Goal: Information Seeking & Learning: Learn about a topic

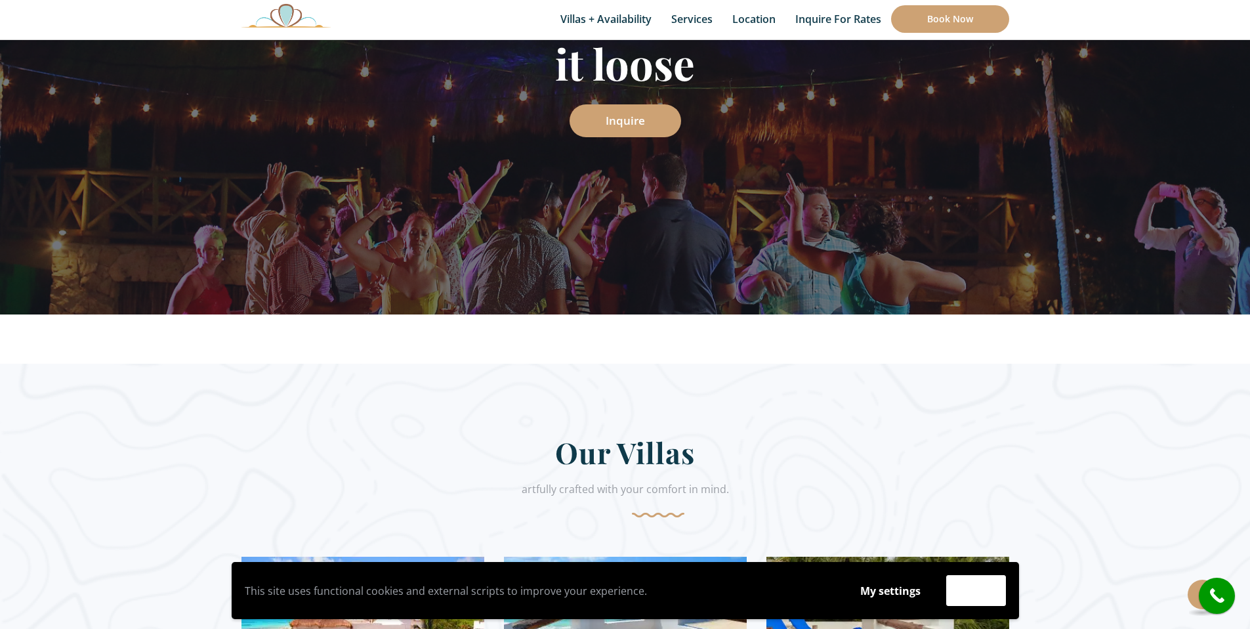
scroll to position [208, 0]
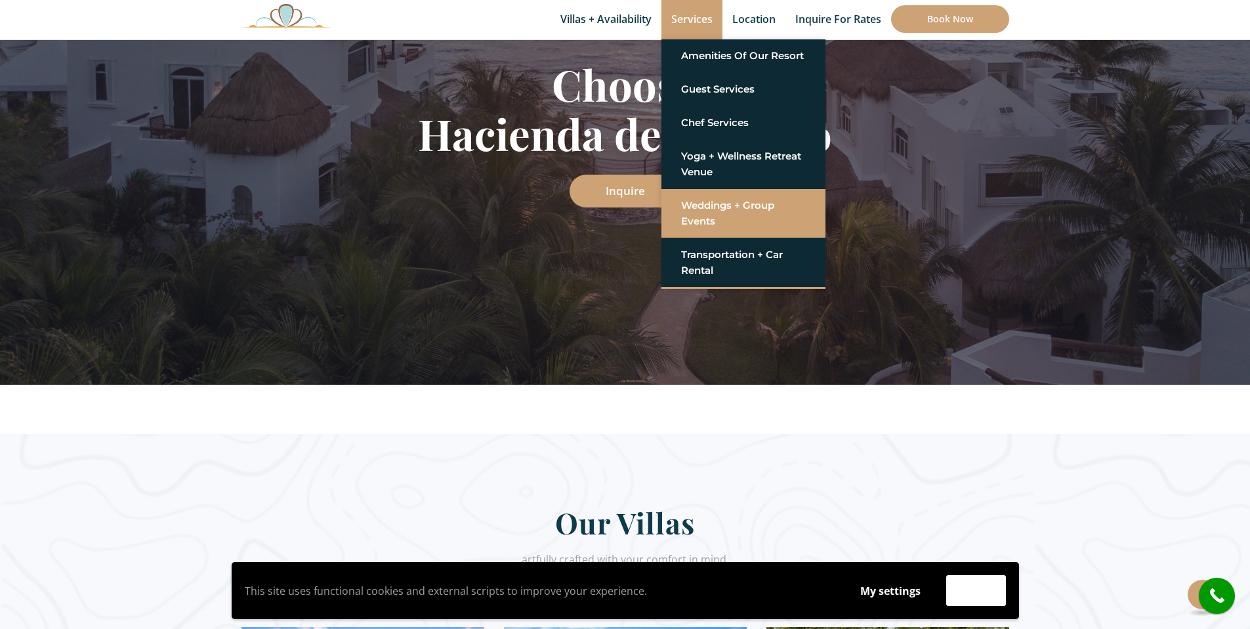
click at [704, 209] on link "Weddings + Group Events" at bounding box center [743, 213] width 125 height 39
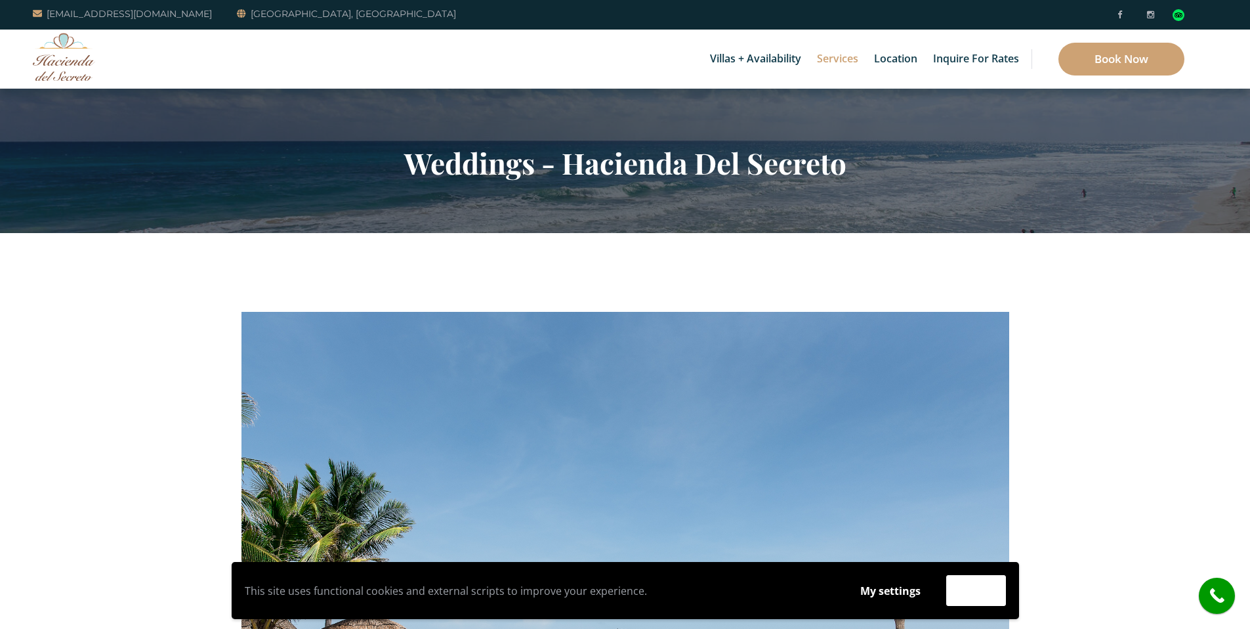
scroll to position [3, 0]
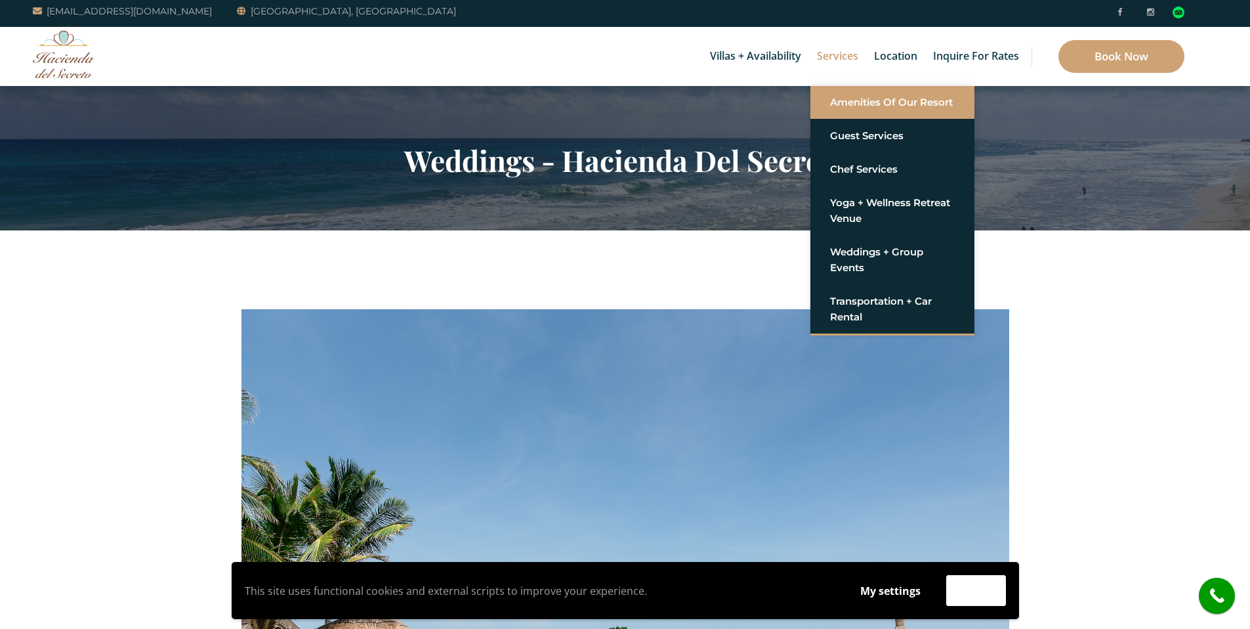
click at [848, 104] on link "Amenities of Our Resort" at bounding box center [892, 103] width 125 height 24
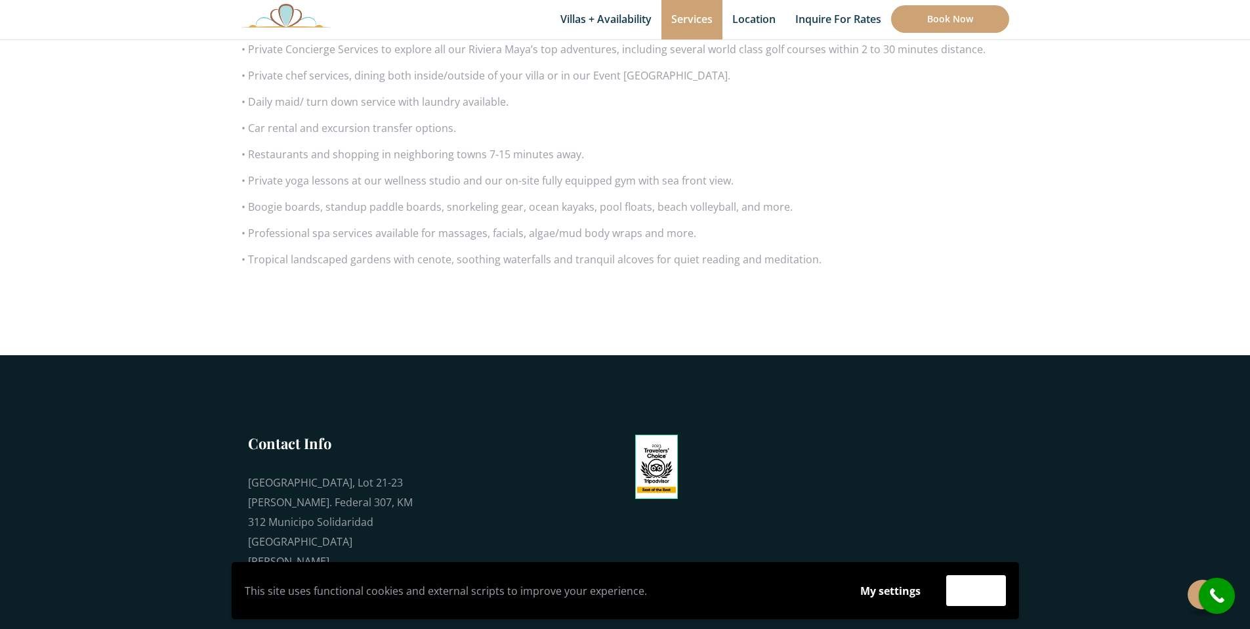
scroll to position [968, 0]
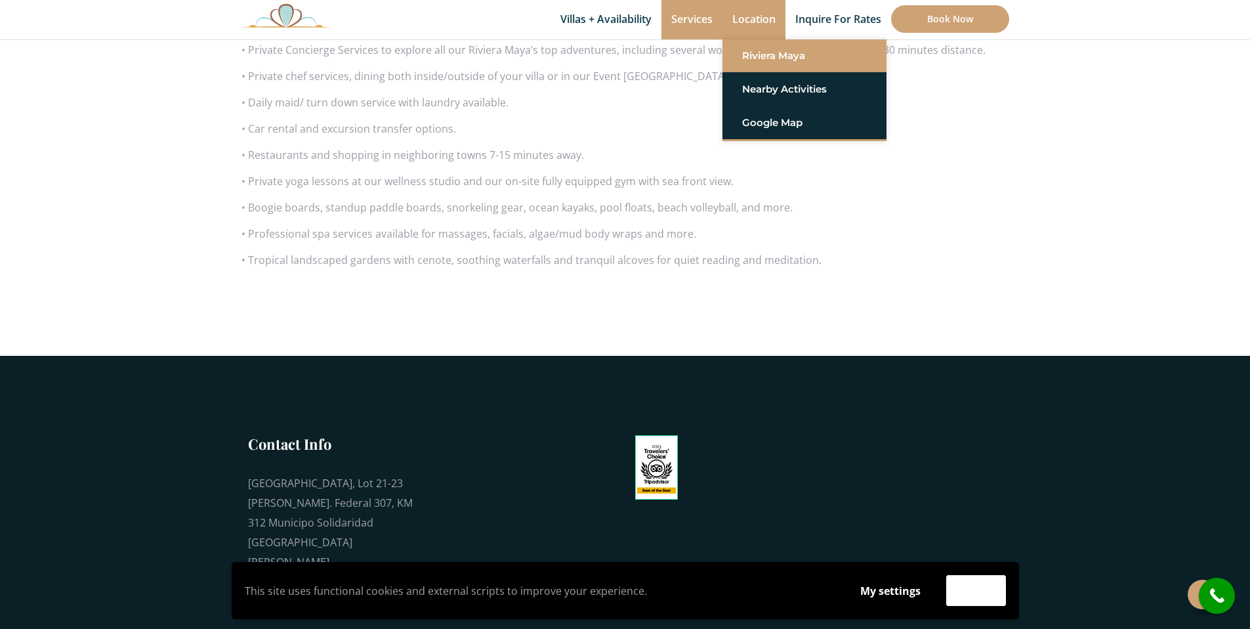
click at [774, 60] on link "Riviera Maya" at bounding box center [804, 56] width 125 height 24
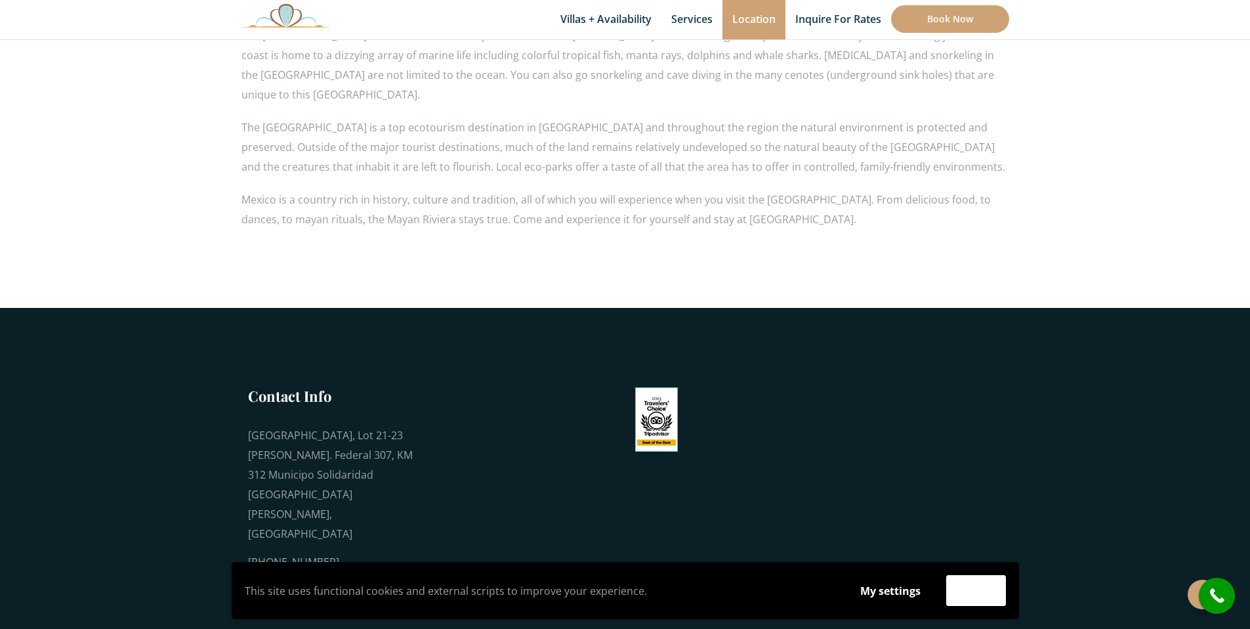
scroll to position [1060, 0]
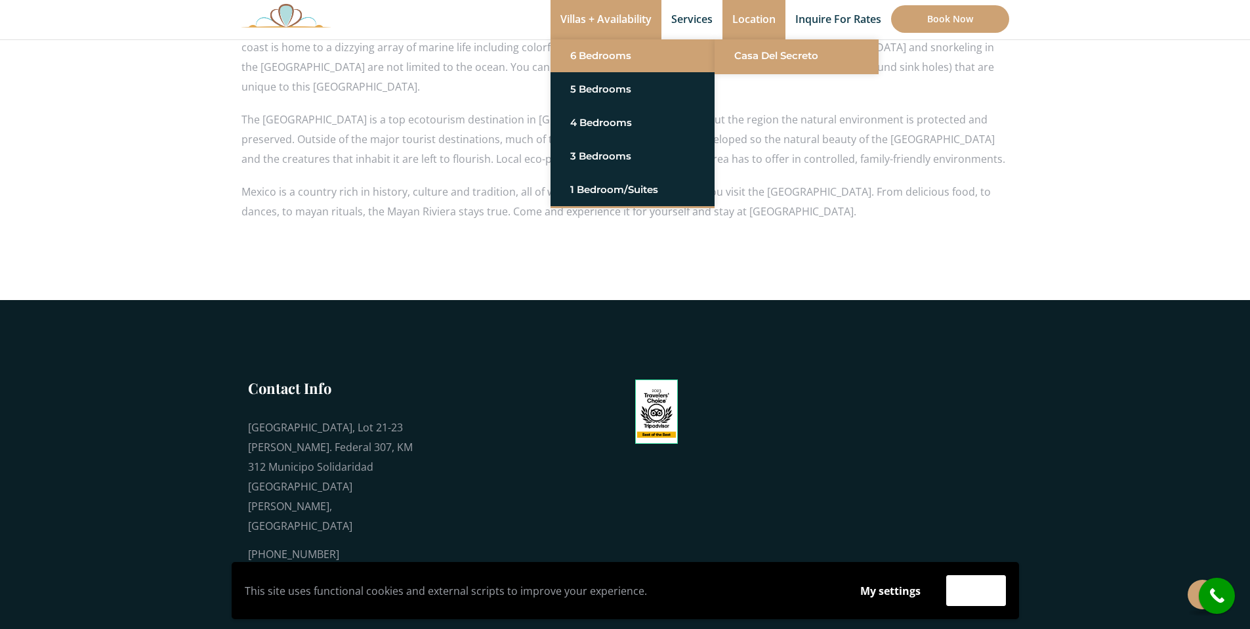
click at [734, 58] on link "Casa del Secreto" at bounding box center [796, 56] width 125 height 24
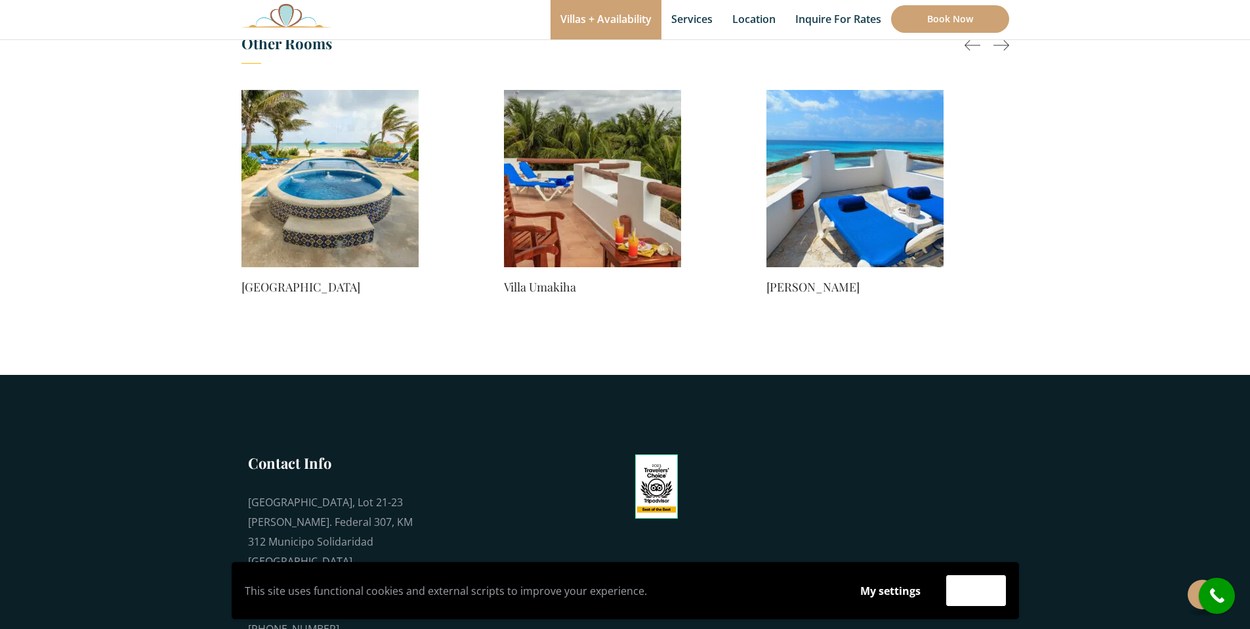
scroll to position [1095, 0]
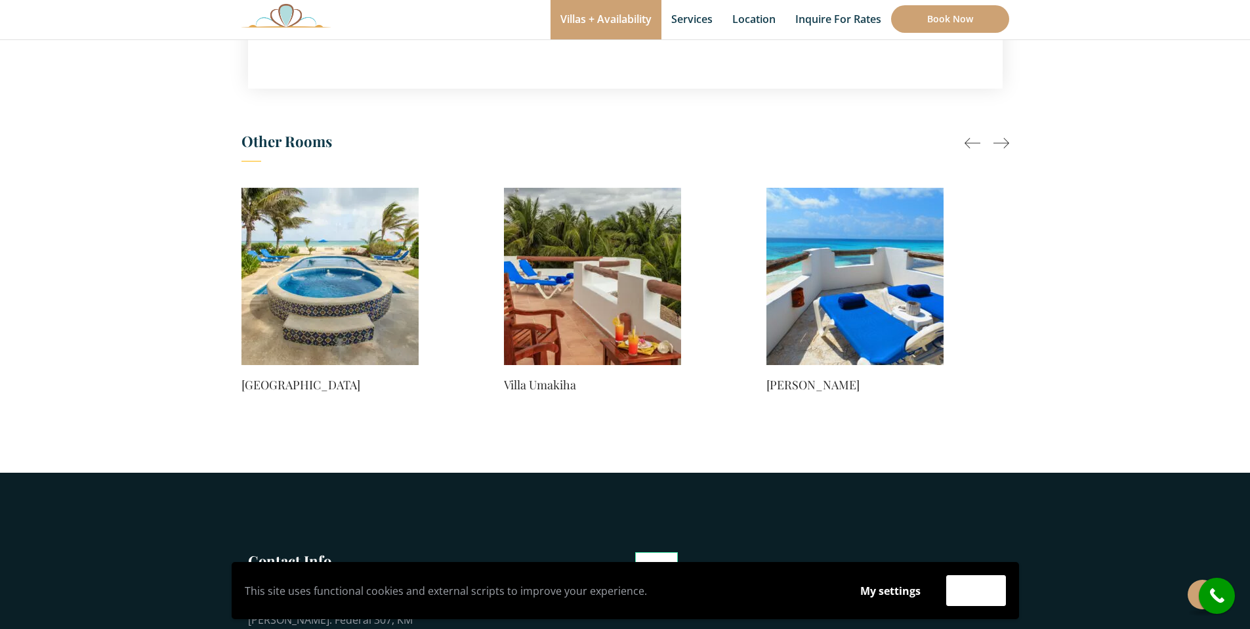
click at [293, 18] on img at bounding box center [286, 15] width 89 height 24
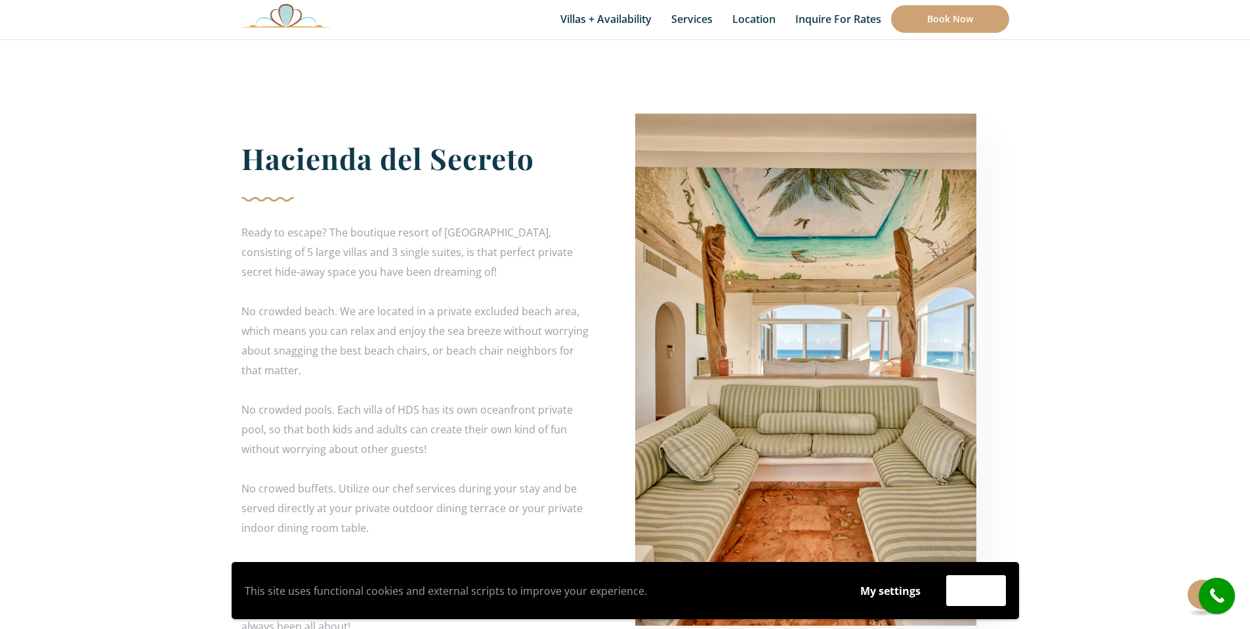
scroll to position [2367, 0]
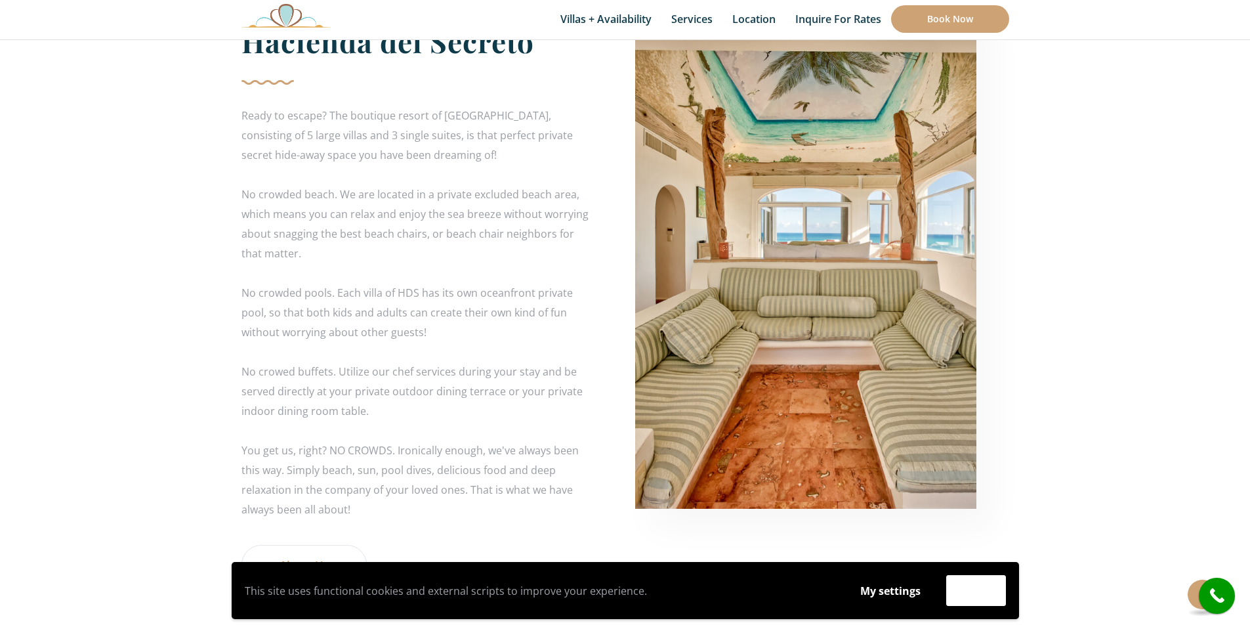
click at [919, 242] on img at bounding box center [805, 253] width 341 height 512
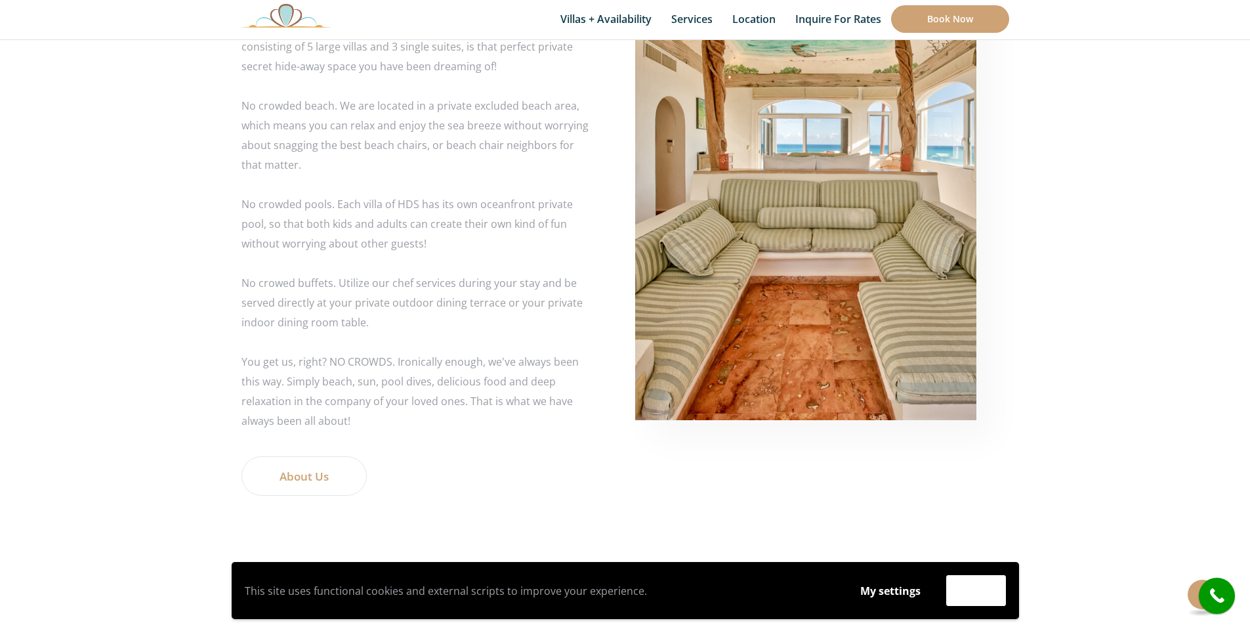
scroll to position [2579, 0]
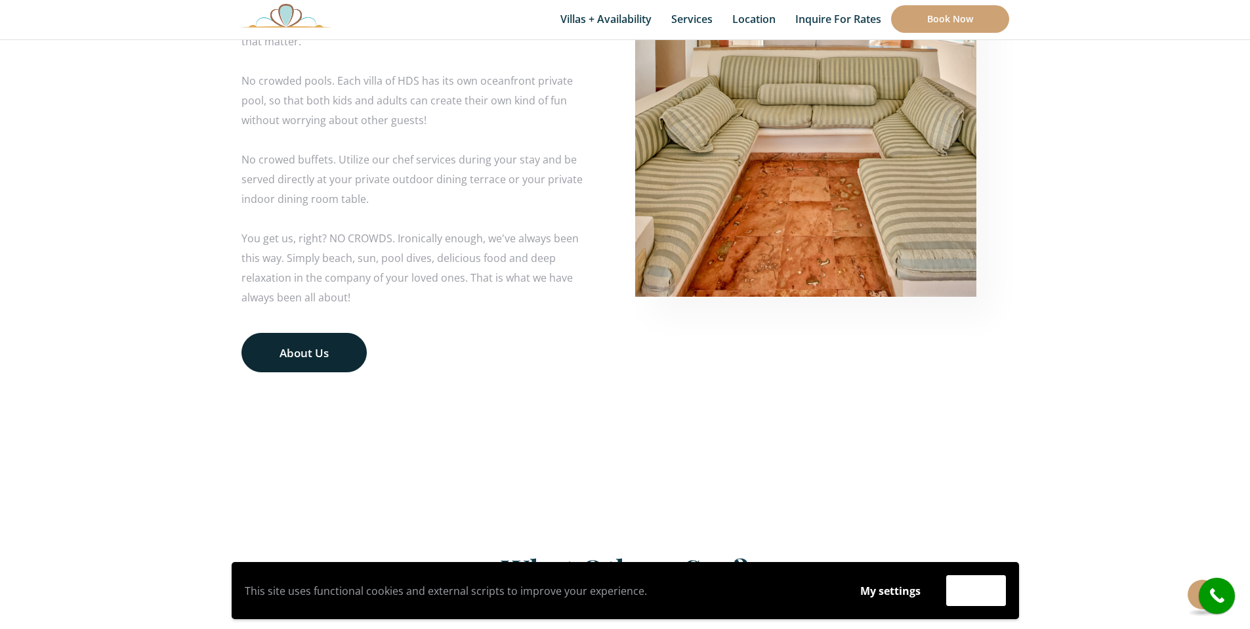
click at [287, 366] on link "About Us" at bounding box center [304, 352] width 125 height 39
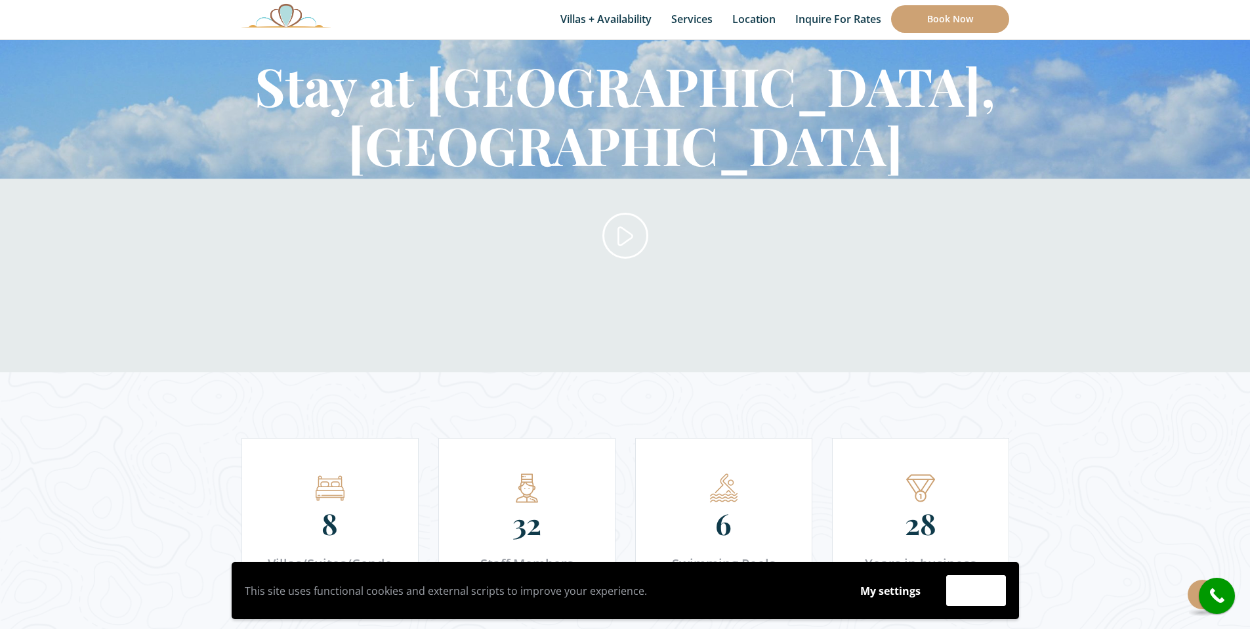
scroll to position [1663, 0]
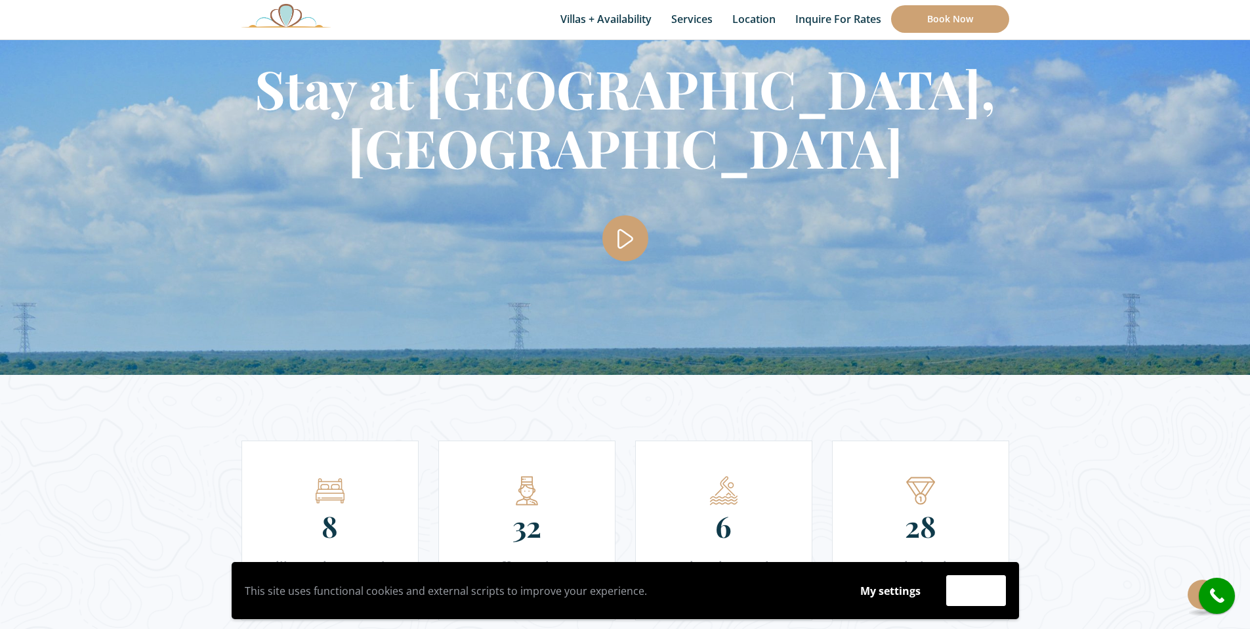
click at [629, 234] on icon at bounding box center [626, 241] width 20 height 15
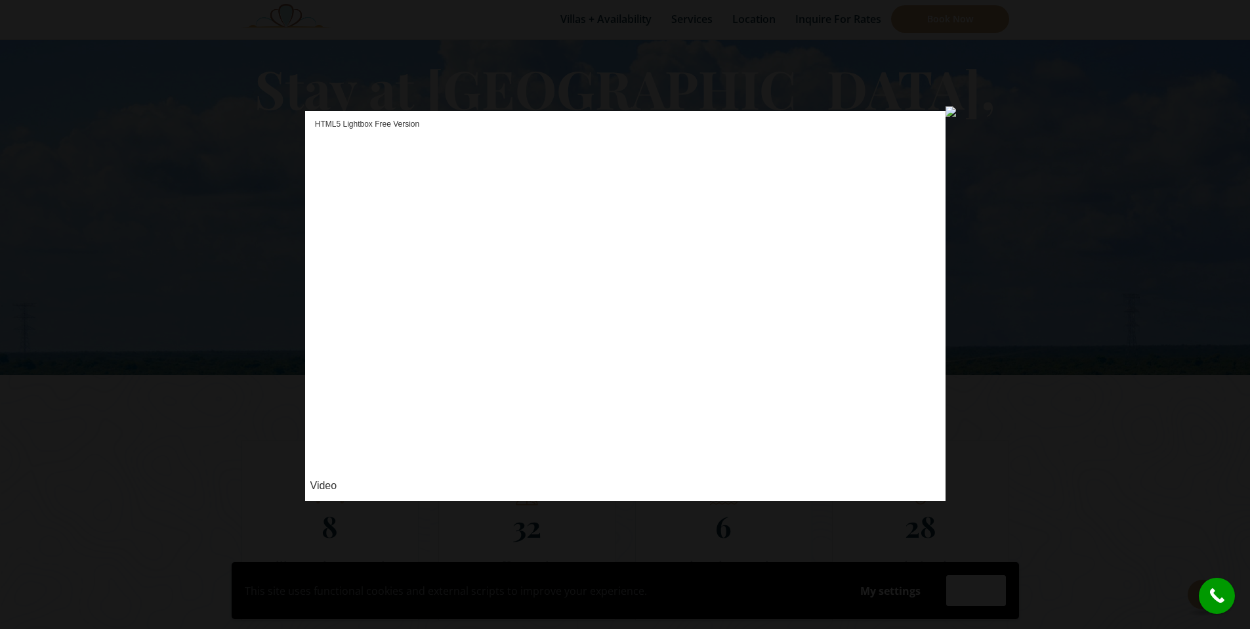
scroll to position [1666, 0]
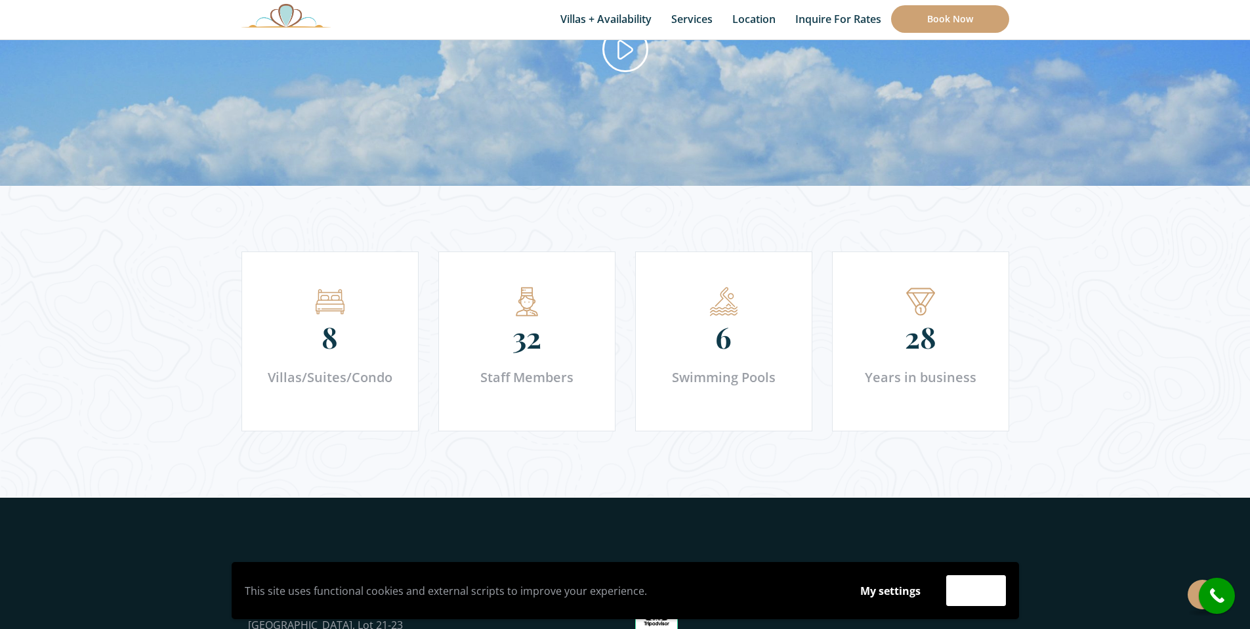
scroll to position [1840, 0]
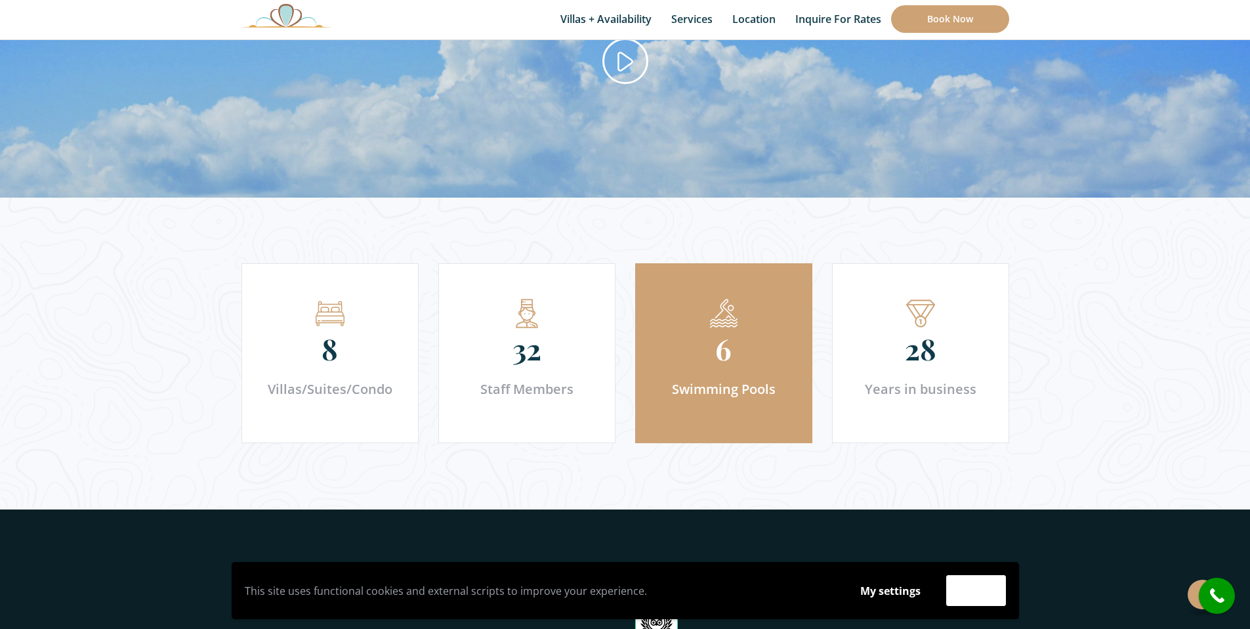
click at [749, 306] on div at bounding box center [724, 313] width 156 height 29
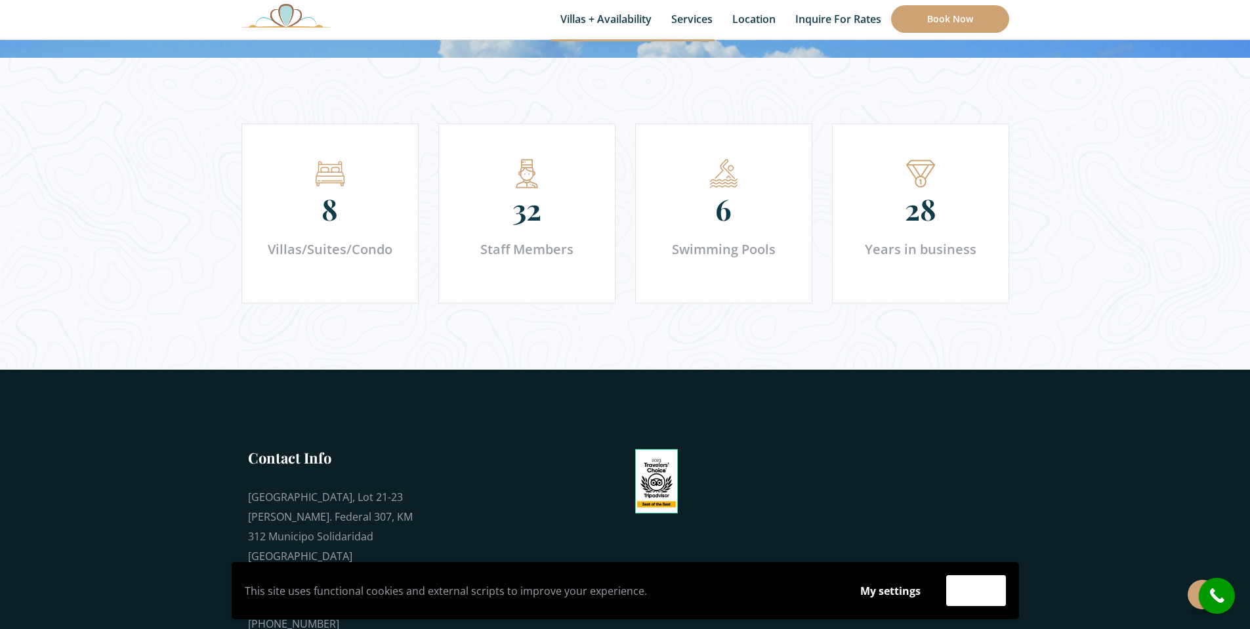
scroll to position [1670, 0]
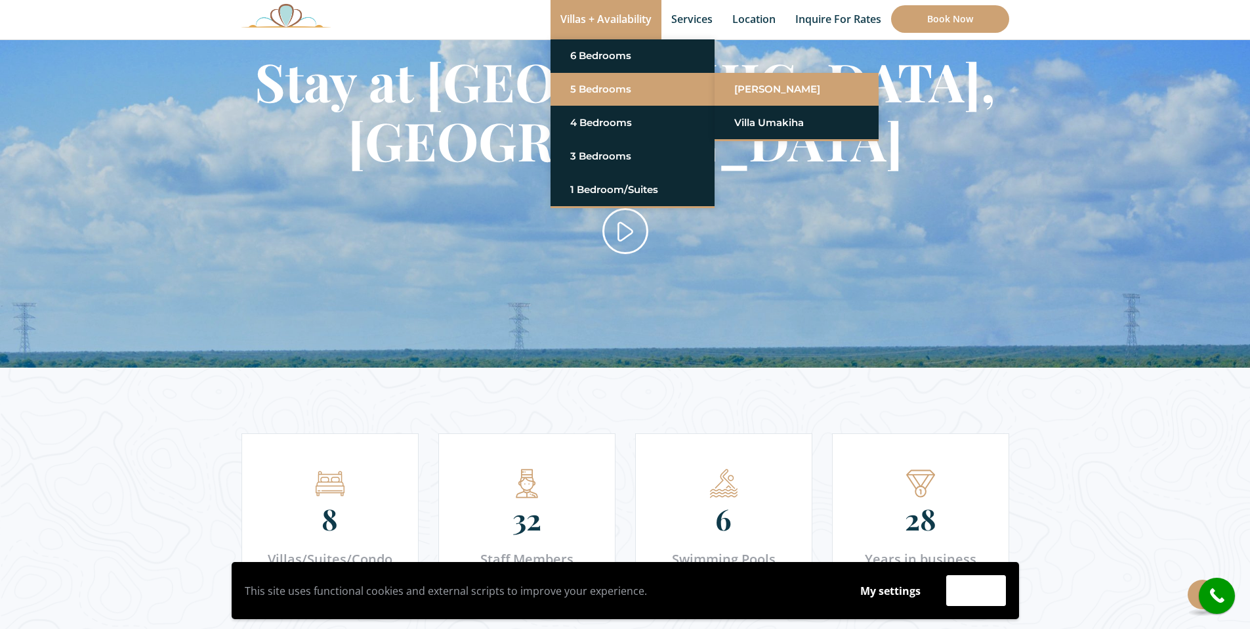
click at [759, 90] on link "[PERSON_NAME]" at bounding box center [796, 89] width 125 height 24
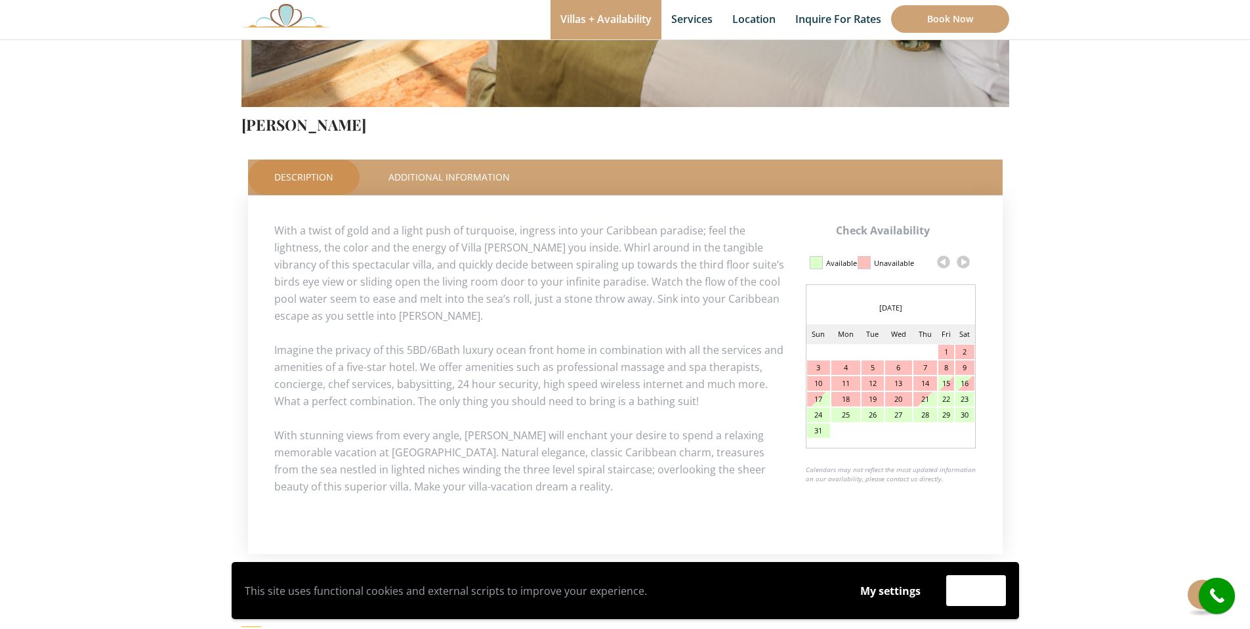
scroll to position [9, 0]
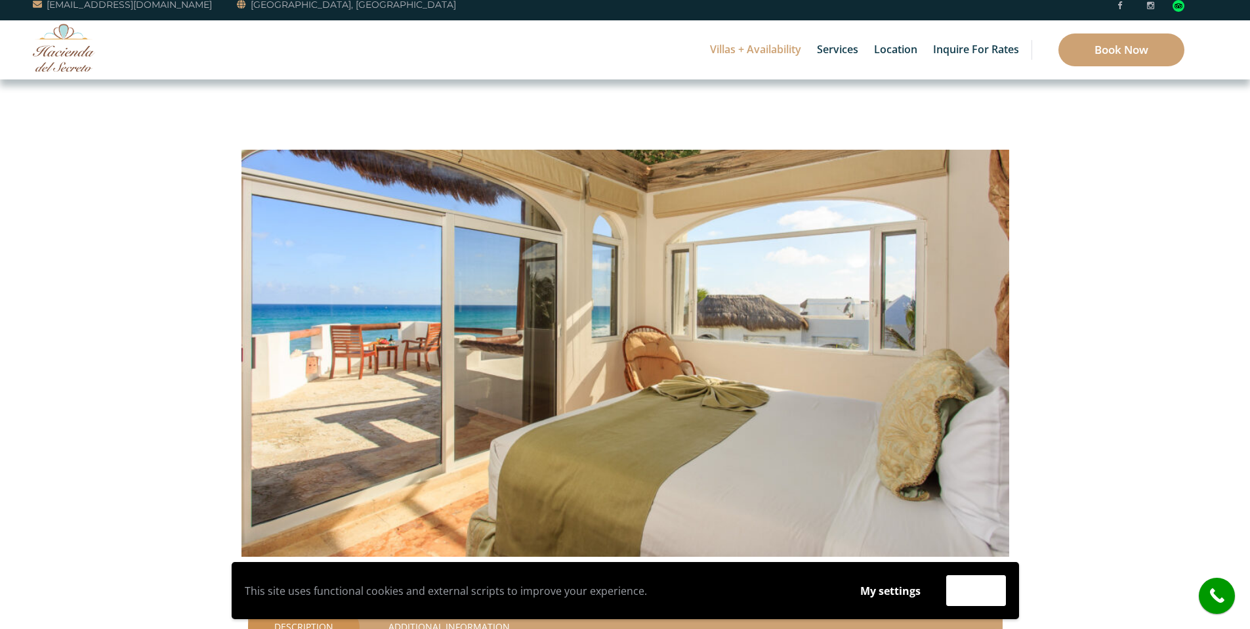
click at [883, 234] on img at bounding box center [626, 304] width 768 height 512
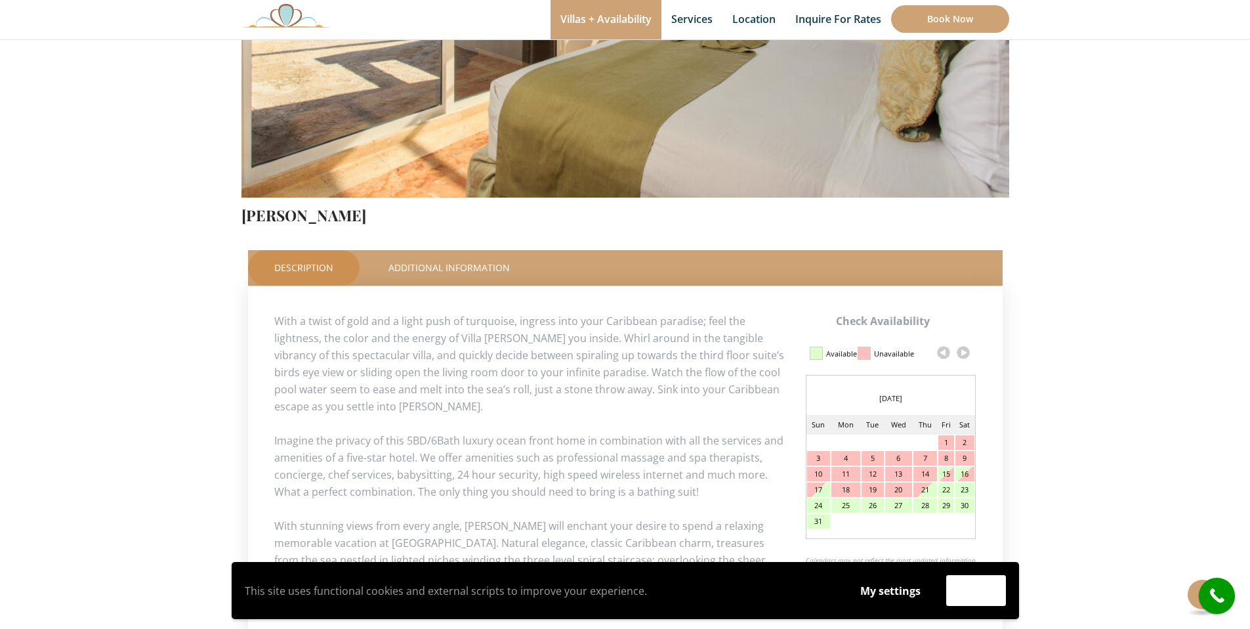
scroll to position [390, 0]
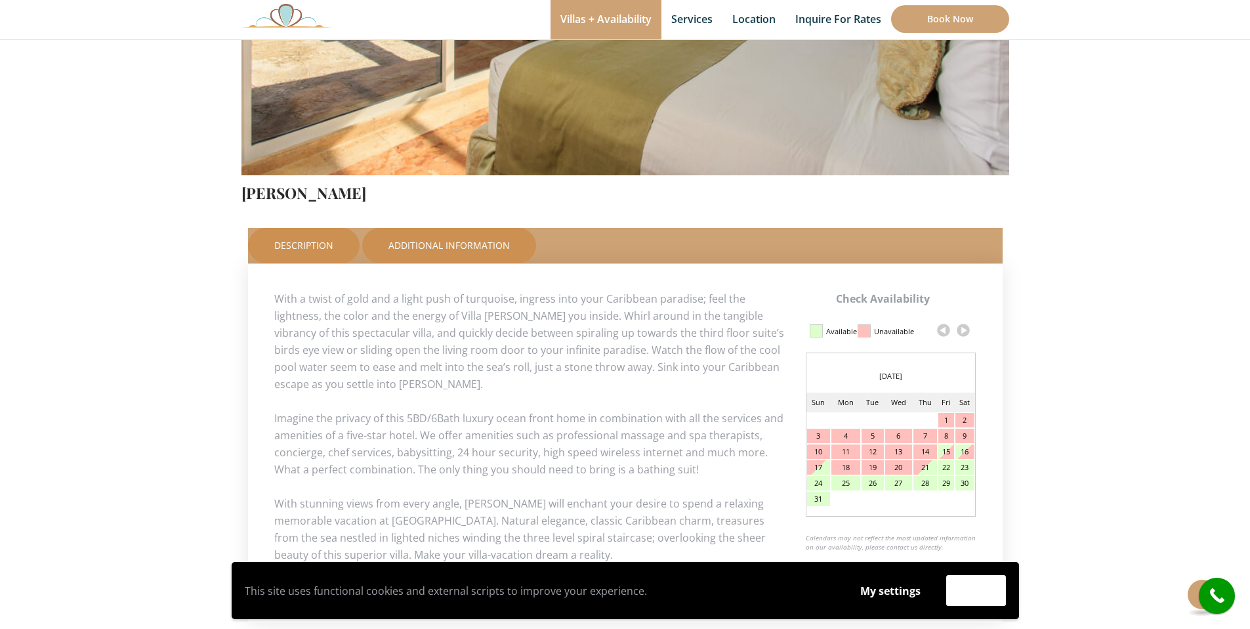
click at [413, 244] on link "Additional Information" at bounding box center [449, 245] width 174 height 35
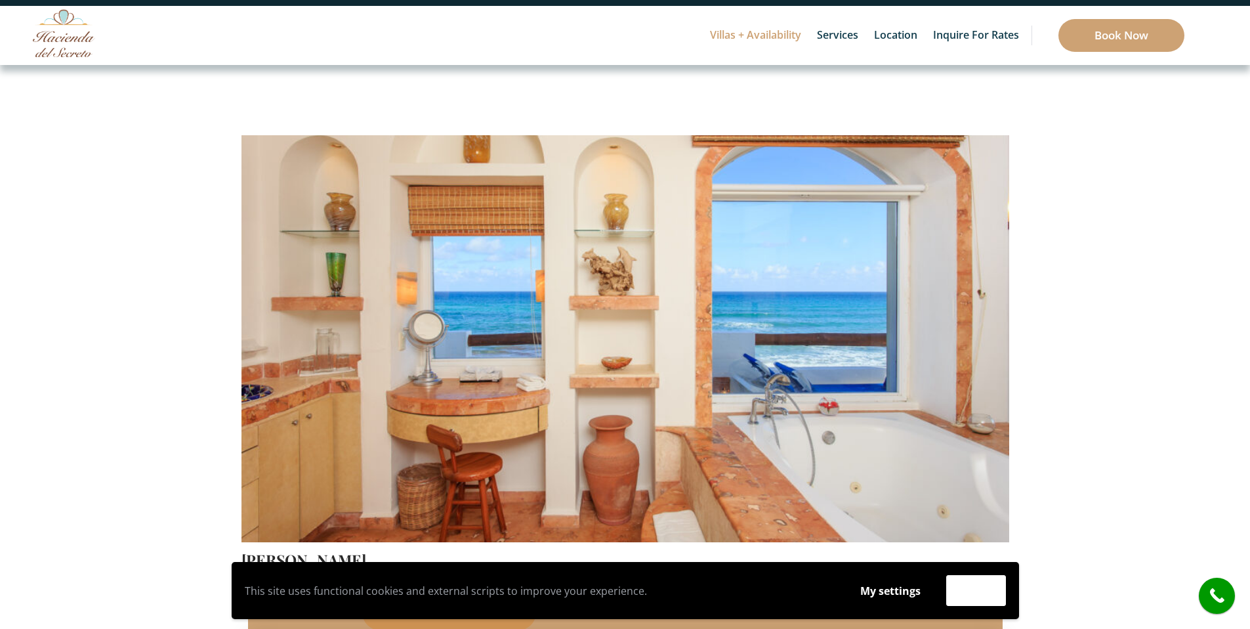
scroll to position [33, 0]
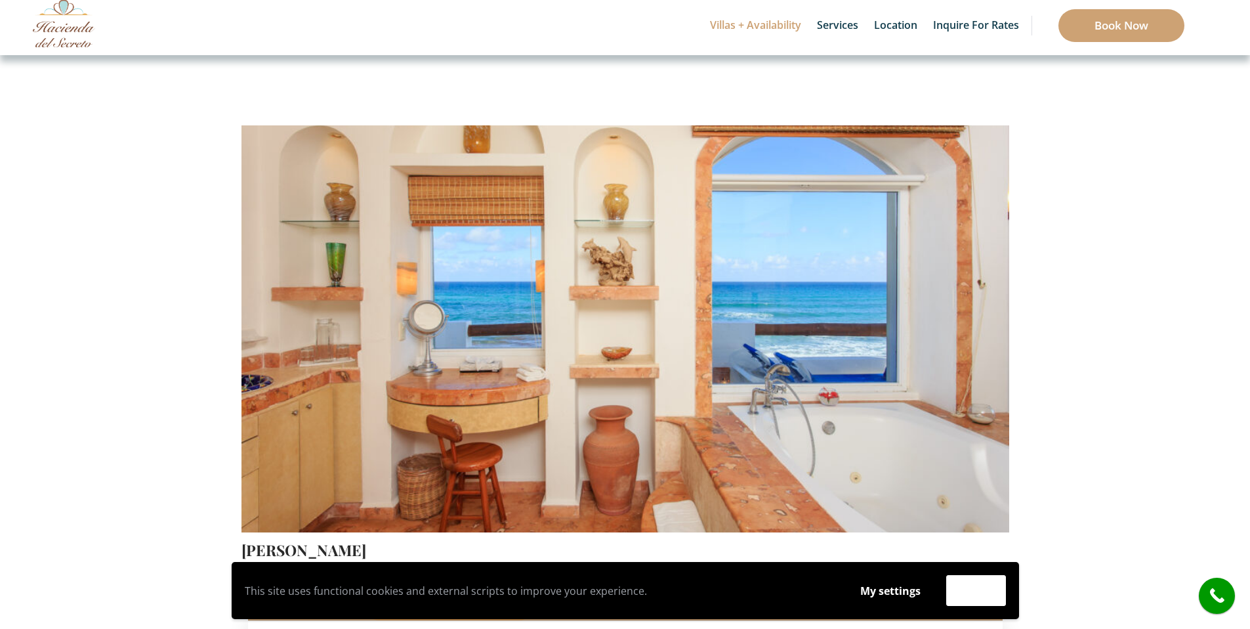
click at [635, 318] on img at bounding box center [626, 280] width 768 height 512
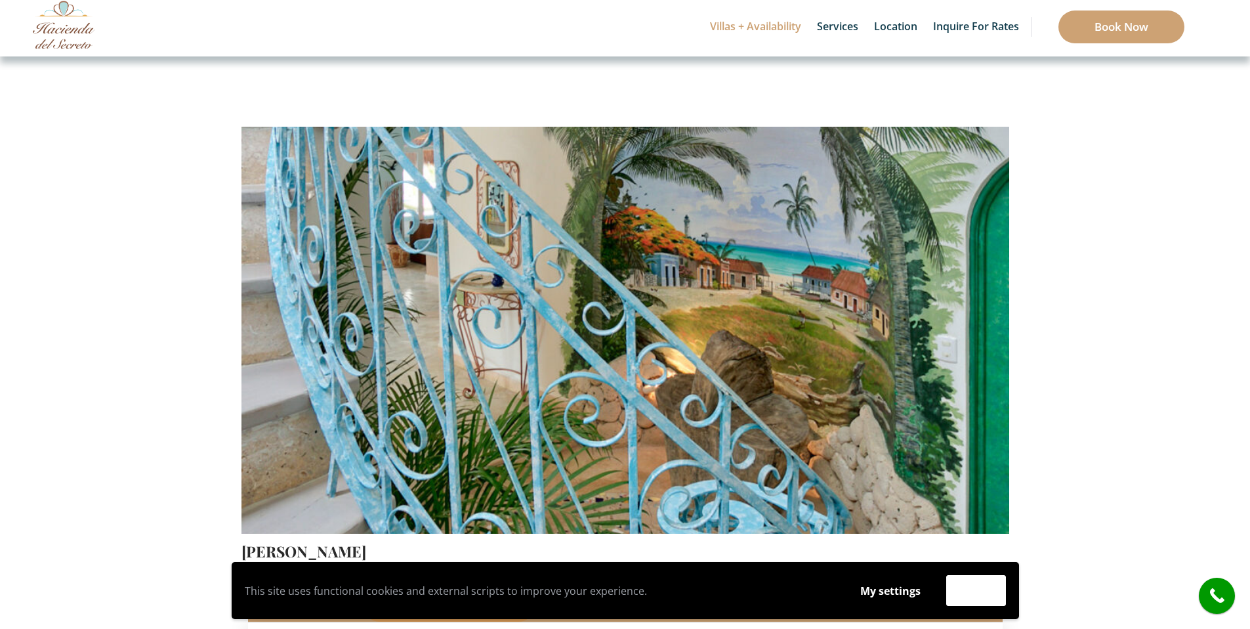
scroll to position [35, 0]
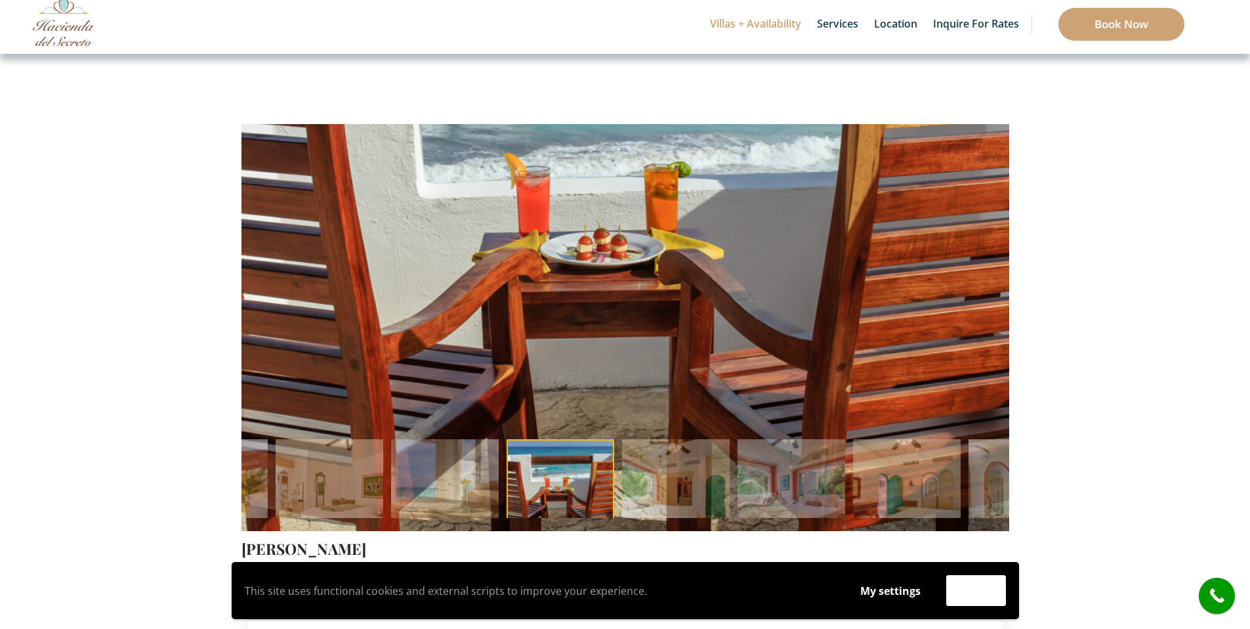
click at [67, 38] on img at bounding box center [64, 22] width 62 height 48
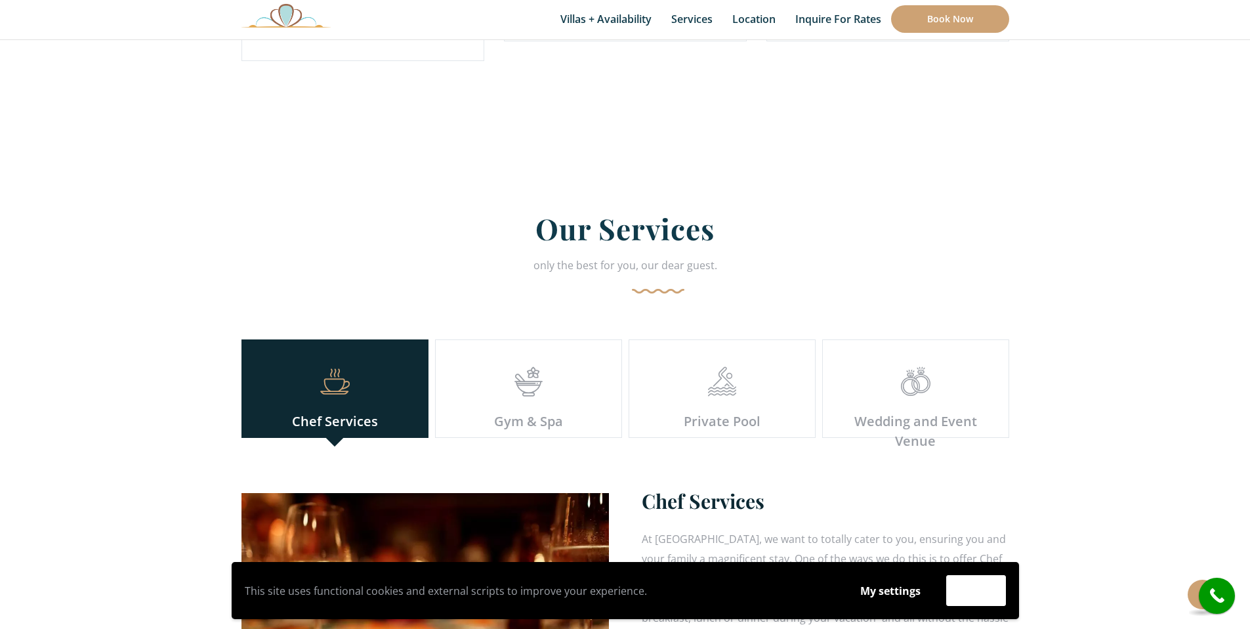
scroll to position [3518, 0]
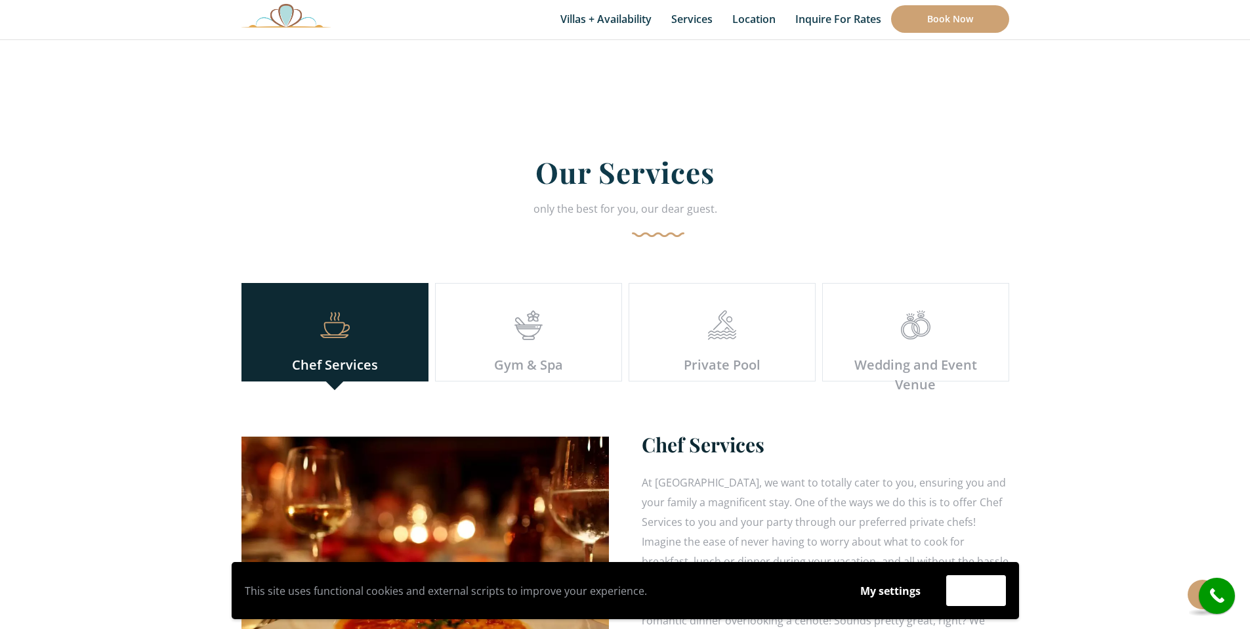
click at [529, 355] on div "Gym & Spa" at bounding box center [529, 365] width 166 height 20
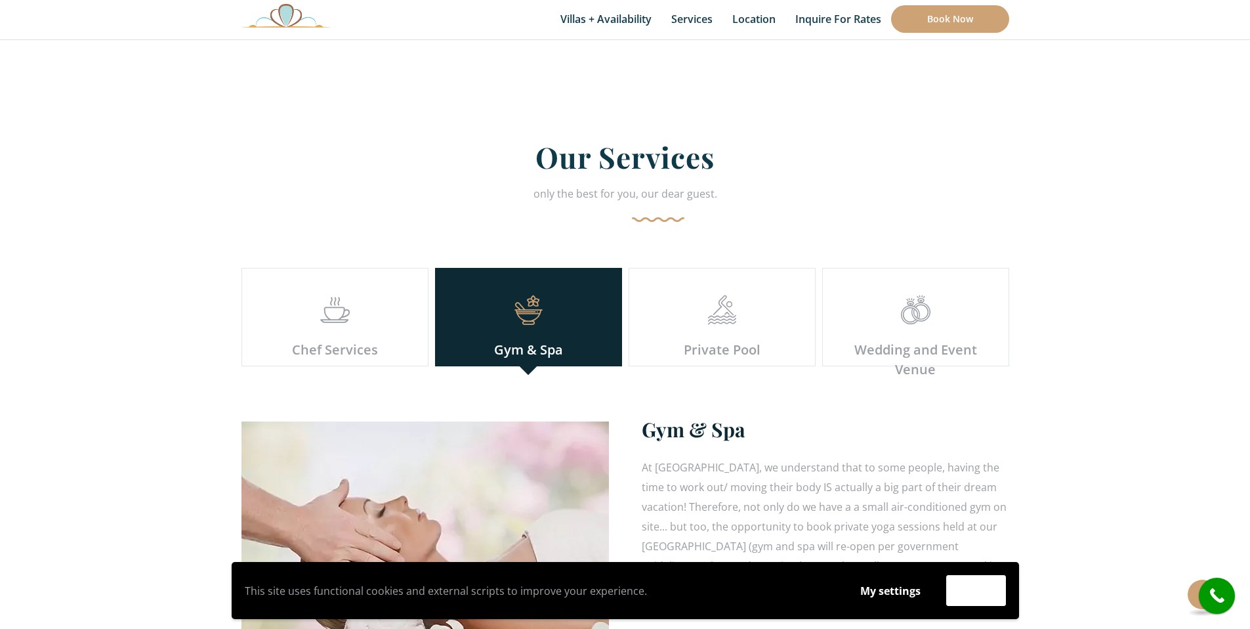
scroll to position [3578, 0]
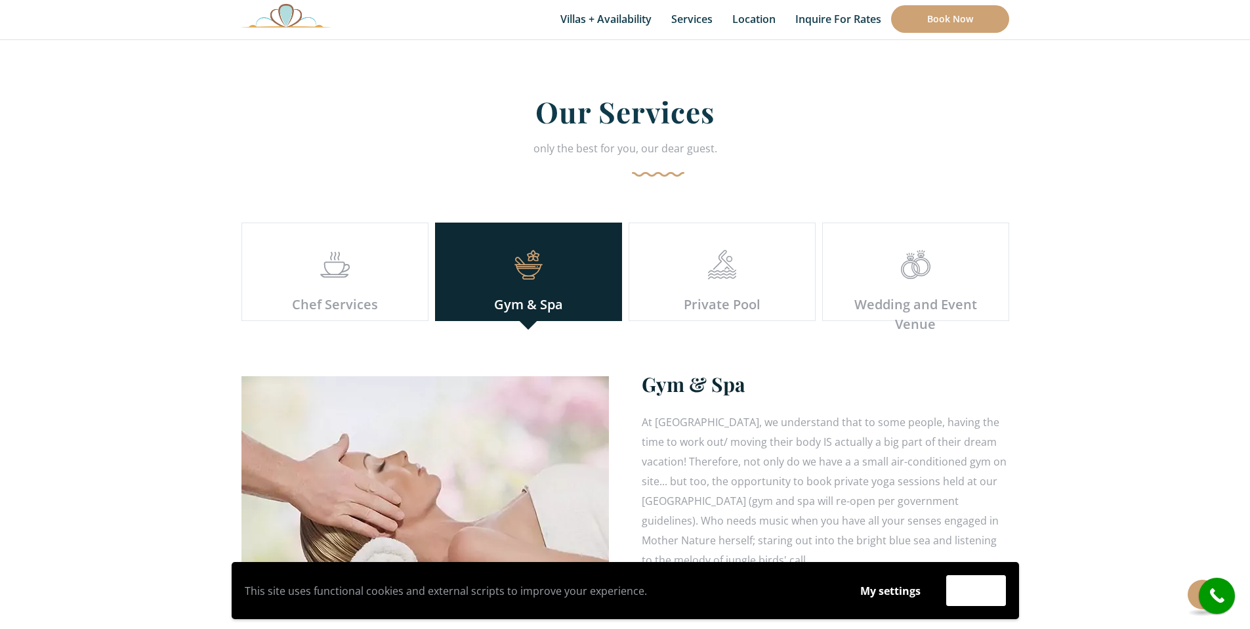
click at [719, 302] on div "Our Services only the best for you, our dear guest. Chef Services Gym & Spa Pri…" at bounding box center [626, 349] width 768 height 513
click at [747, 295] on div "Private Pool" at bounding box center [722, 305] width 166 height 20
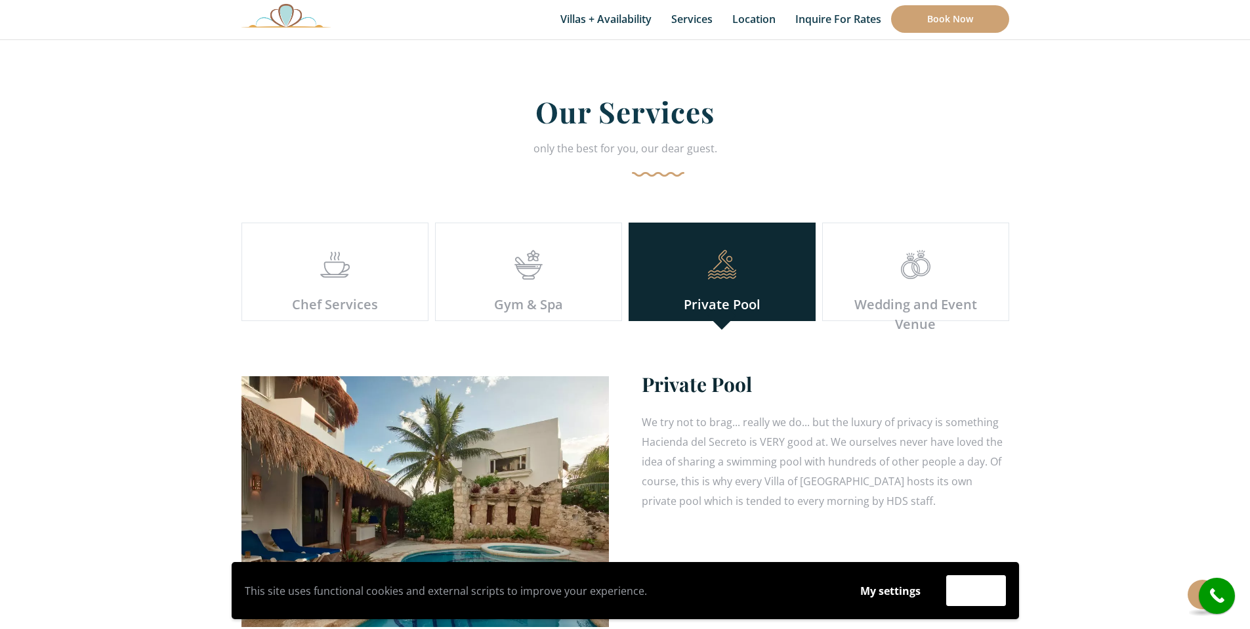
click at [839, 274] on div at bounding box center [916, 272] width 166 height 45
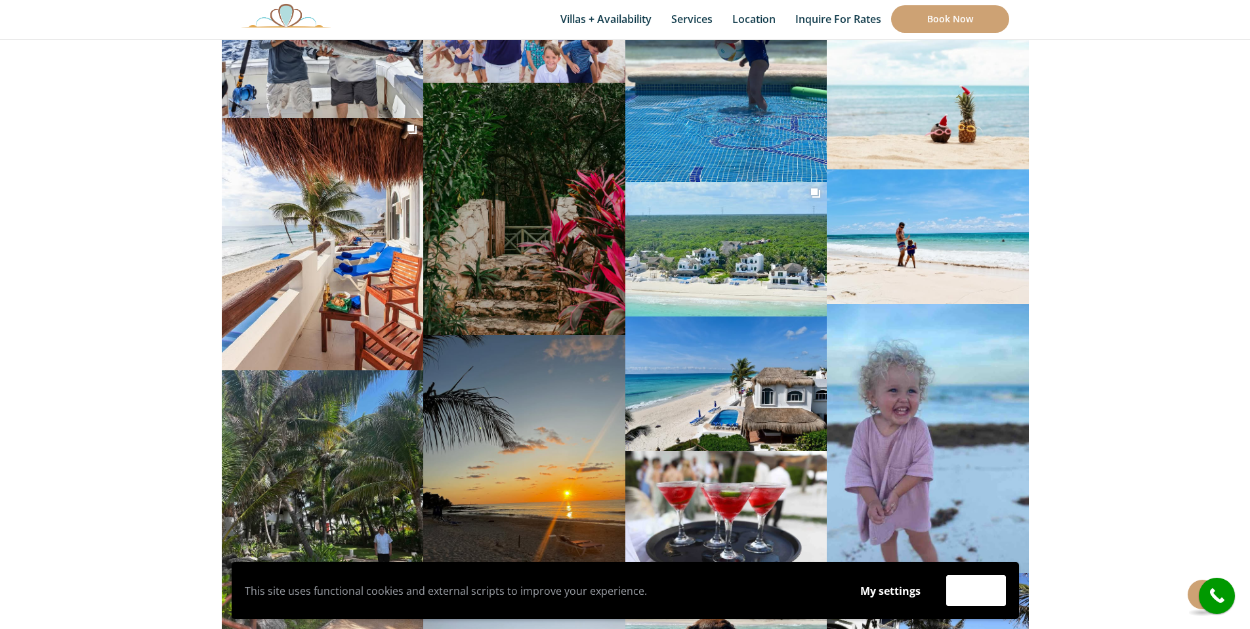
scroll to position [8879, 0]
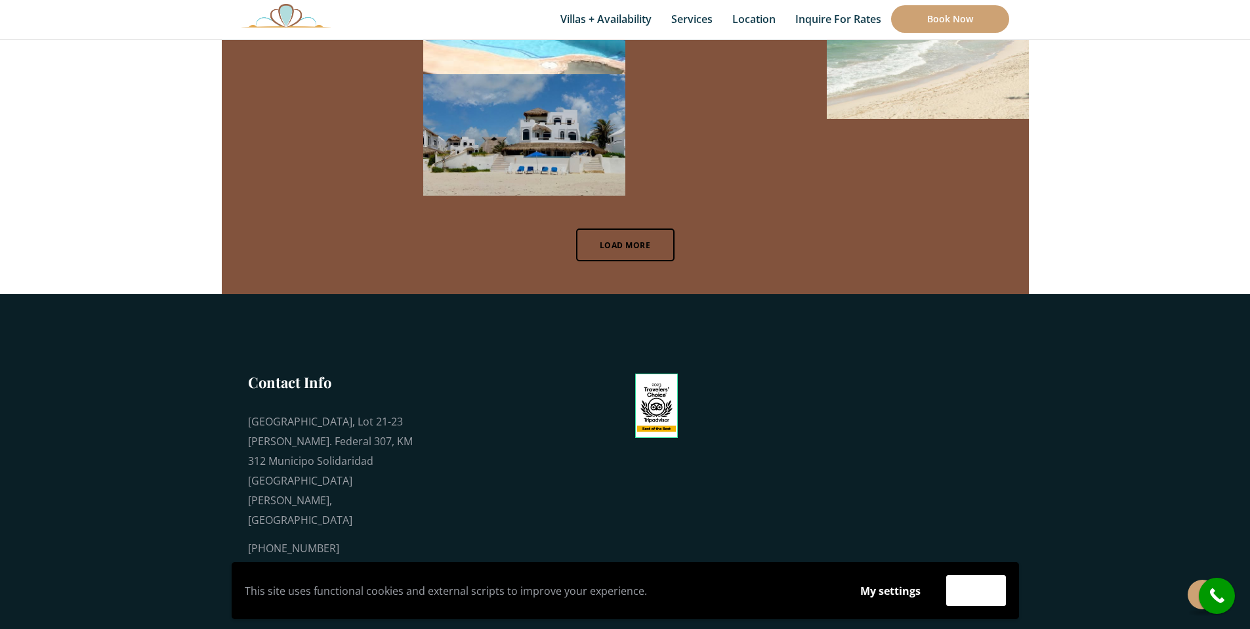
click at [643, 228] on link "Load More" at bounding box center [625, 244] width 98 height 33
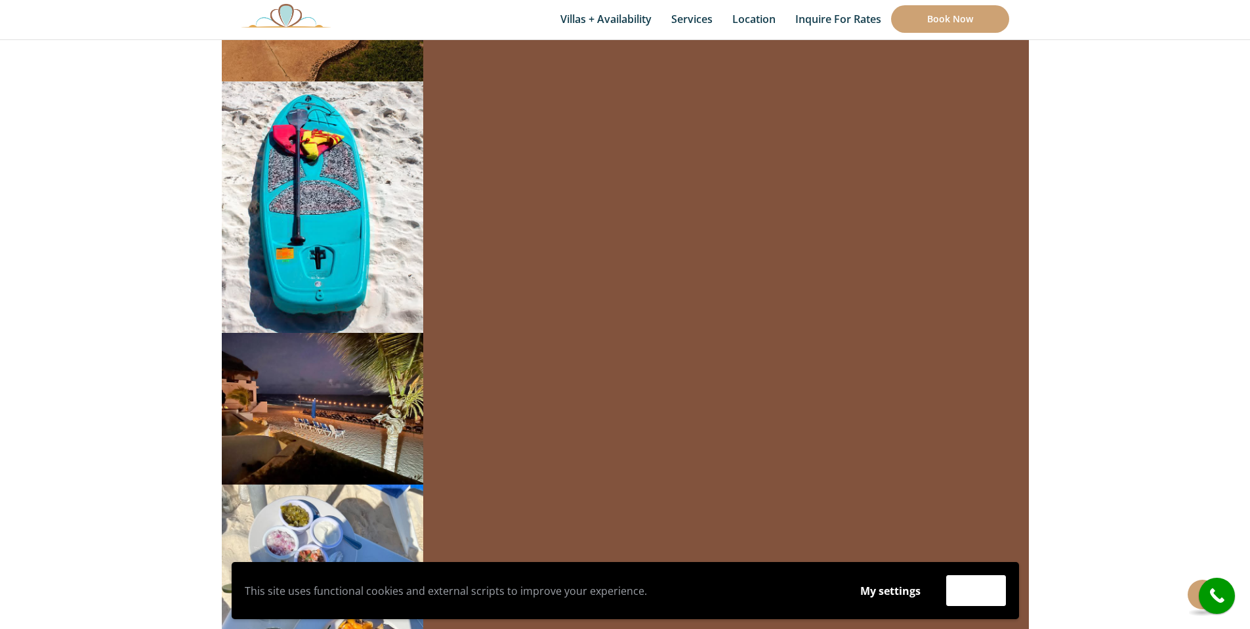
scroll to position [9916, 0]
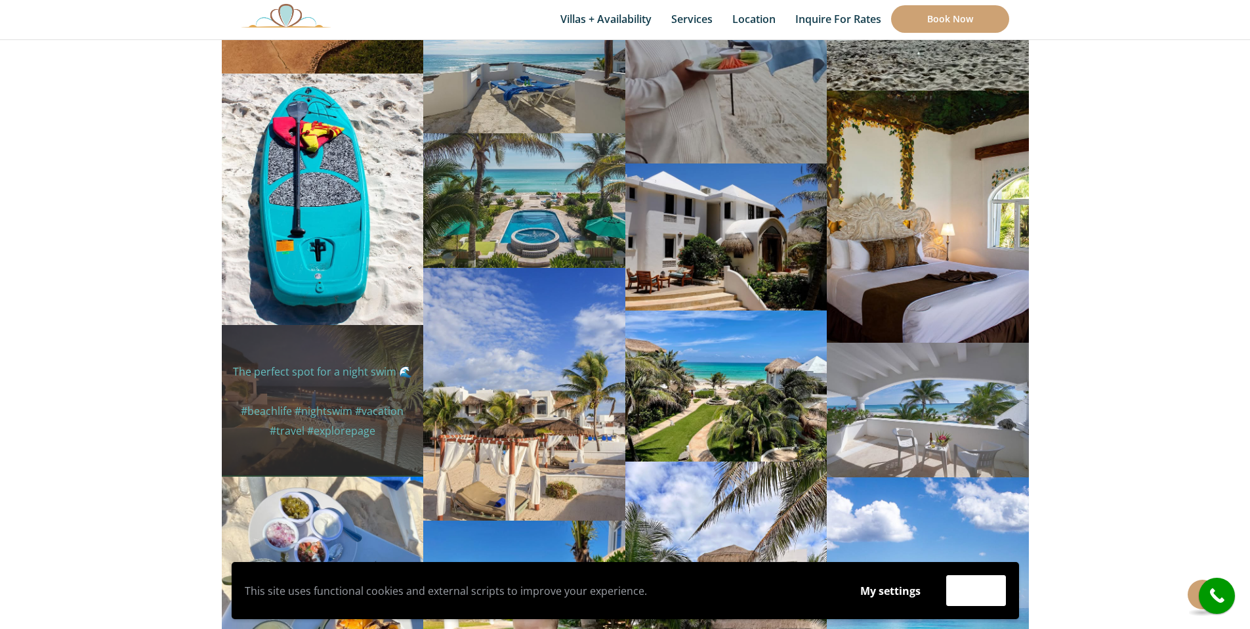
click at [280, 362] on p "The perfect spot for a night swim 🌊 #beachlife #nightswim #vacation #travel #ex…" at bounding box center [323, 401] width 182 height 79
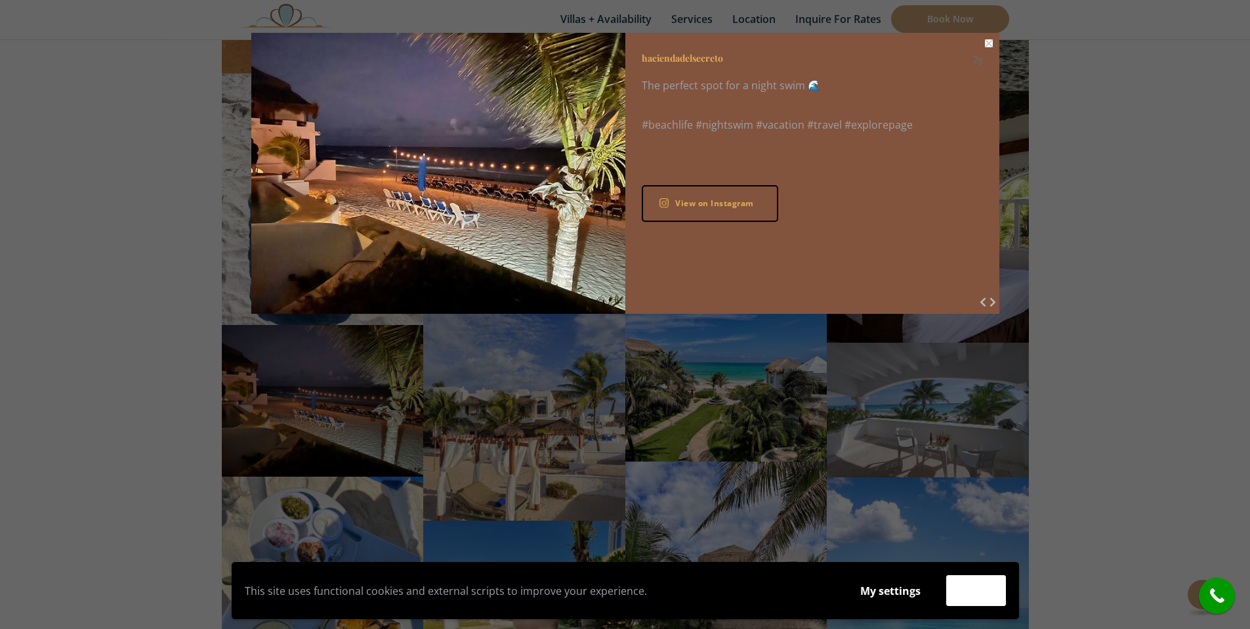
click at [536, 222] on img "Instagram content" at bounding box center [438, 173] width 374 height 281
